Goal: Task Accomplishment & Management: Use online tool/utility

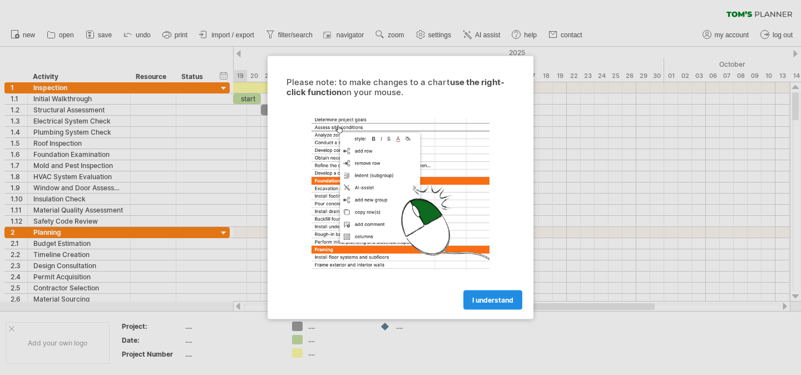
click at [492, 300] on span "I understand" at bounding box center [492, 300] width 41 height 8
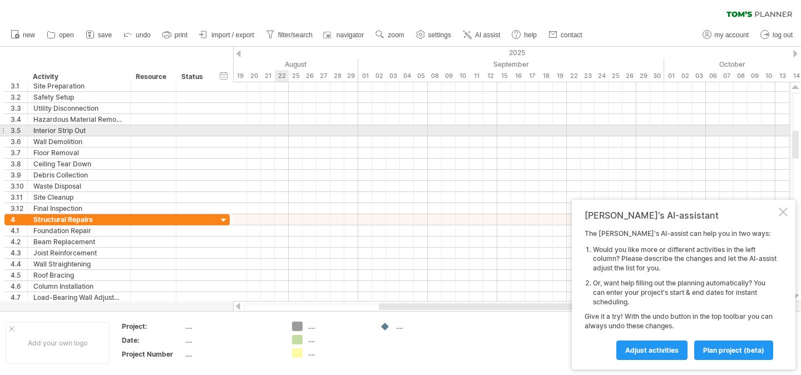
click at [278, 128] on div at bounding box center [511, 130] width 557 height 11
click at [316, 129] on div at bounding box center [511, 130] width 557 height 11
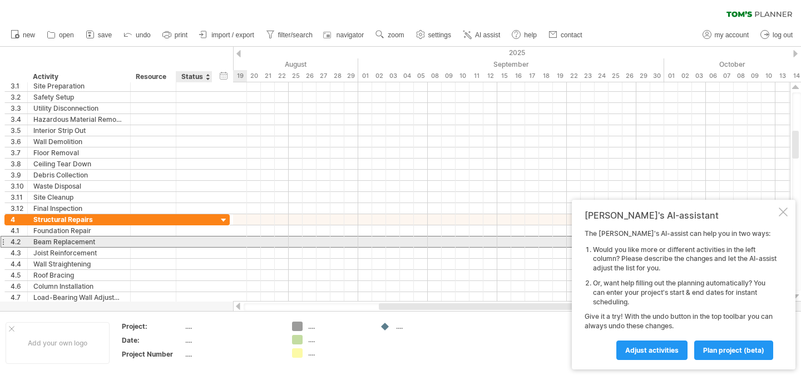
click at [191, 237] on div at bounding box center [194, 241] width 24 height 11
click at [283, 238] on div at bounding box center [511, 241] width 557 height 11
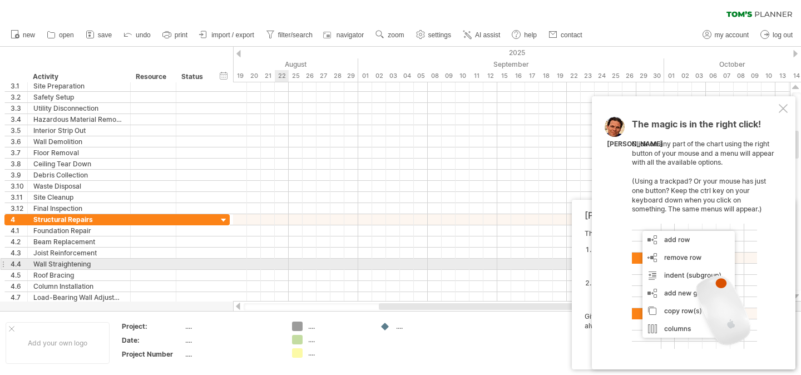
click at [281, 264] on div at bounding box center [511, 264] width 557 height 11
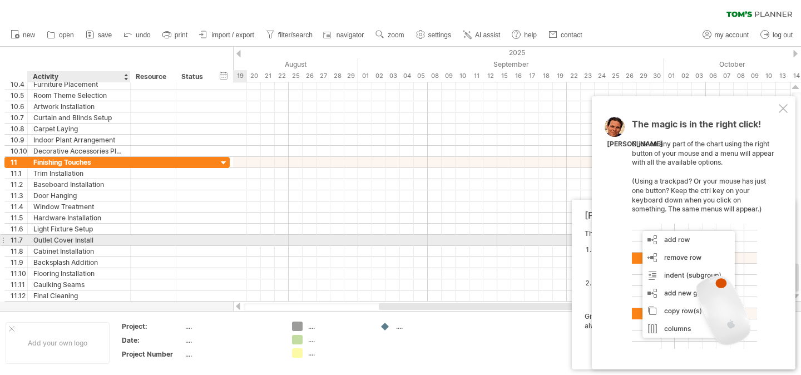
click at [81, 238] on div "Outlet Cover Install" at bounding box center [78, 240] width 91 height 11
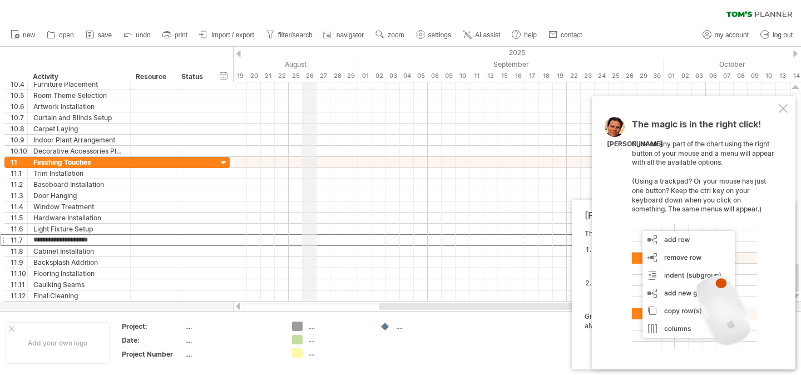
click at [303, 70] on div "26" at bounding box center [310, 76] width 14 height 12
click at [297, 76] on div "25" at bounding box center [296, 76] width 14 height 12
click at [317, 73] on div "27" at bounding box center [324, 76] width 14 height 12
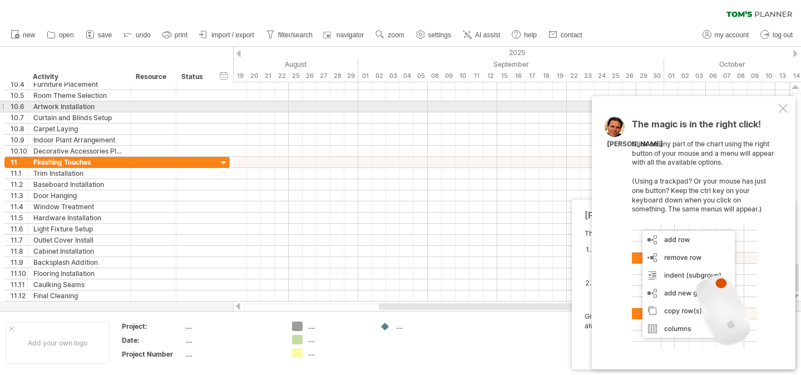
click at [785, 108] on div at bounding box center [783, 108] width 9 height 9
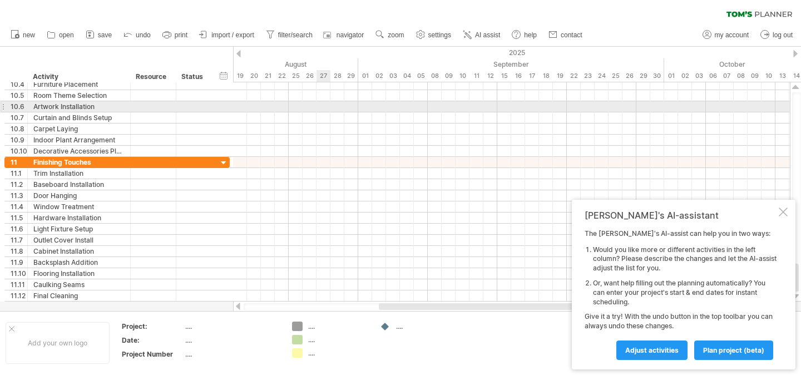
click at [328, 102] on div at bounding box center [511, 106] width 557 height 11
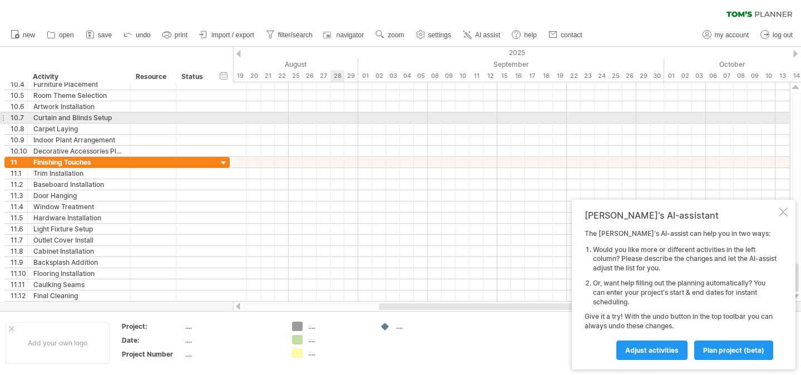
click at [335, 119] on div at bounding box center [511, 117] width 557 height 11
